Goal: Navigation & Orientation: Find specific page/section

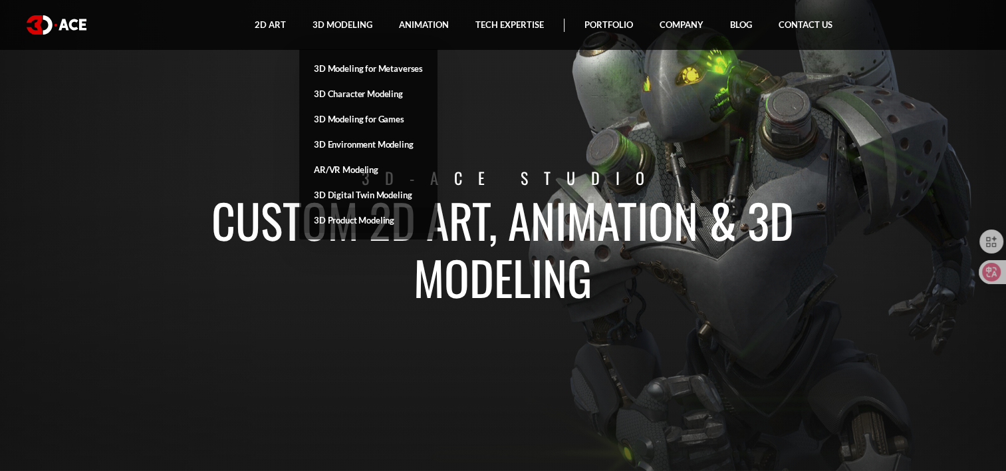
click at [376, 213] on link "3D Product Modeling" at bounding box center [368, 219] width 138 height 25
